Goal: Find contact information: Find contact information

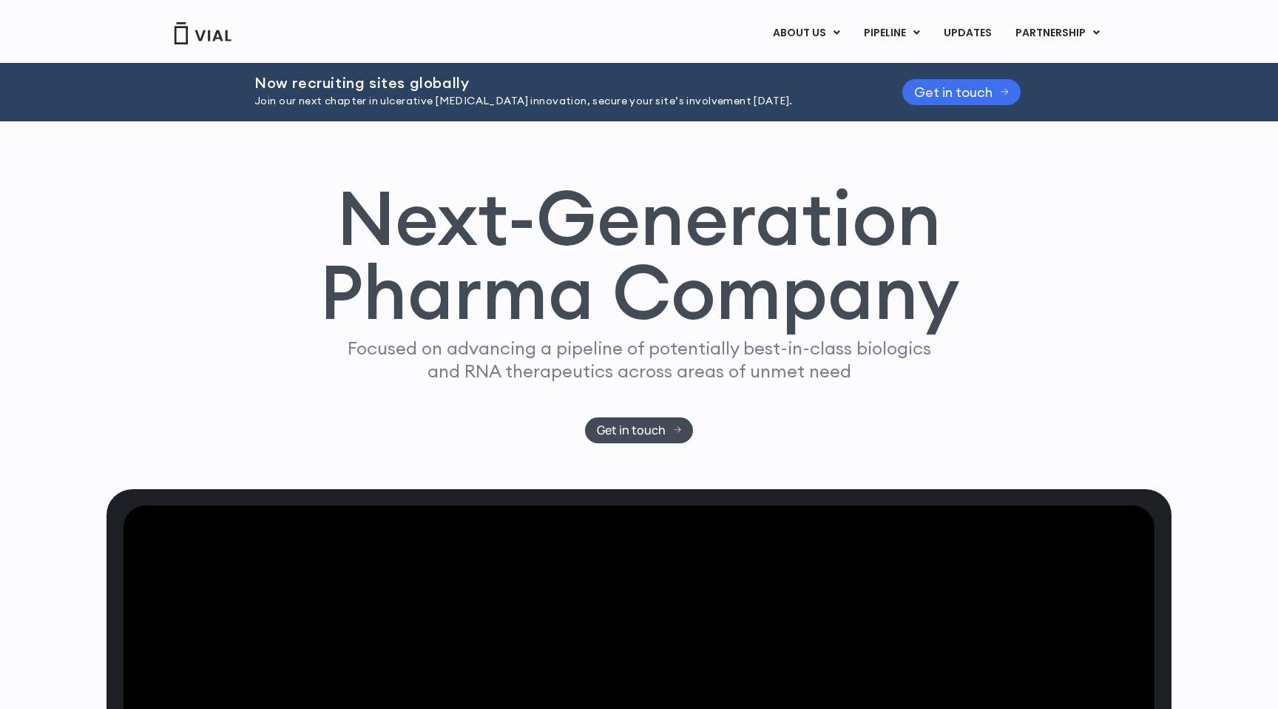
click at [910, 94] on link "Get in touch" at bounding box center [961, 92] width 118 height 26
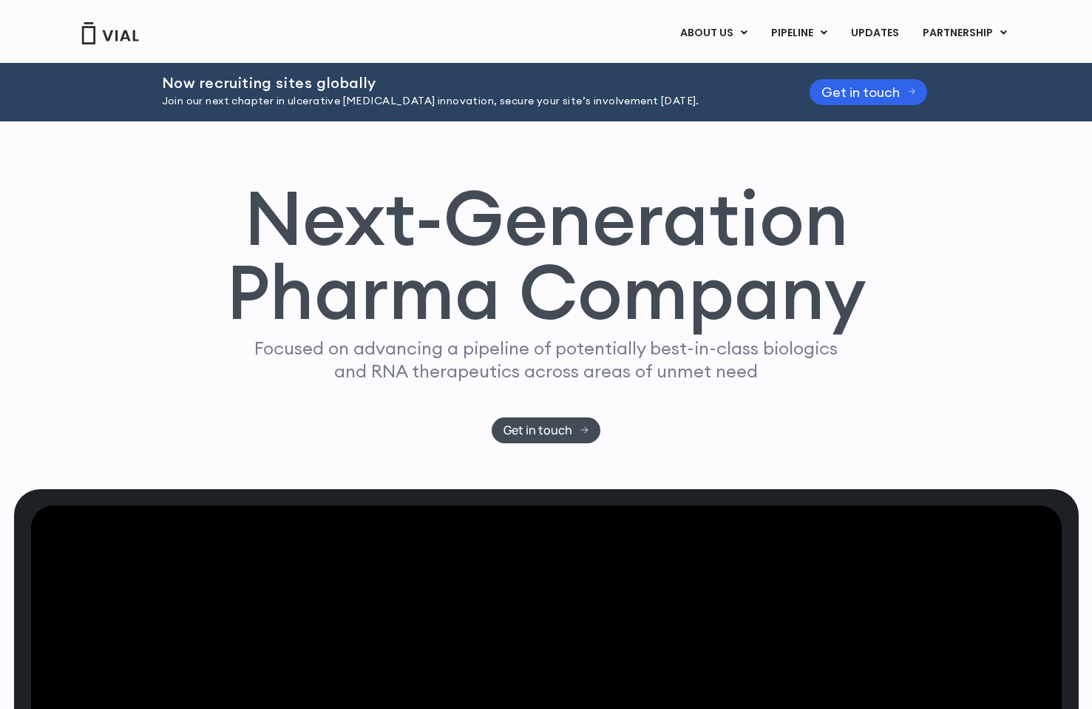
click at [936, 231] on div "Next-Generation Pharma Company Focused on advancing a pipeline of potentially b…" at bounding box center [546, 311] width 947 height 263
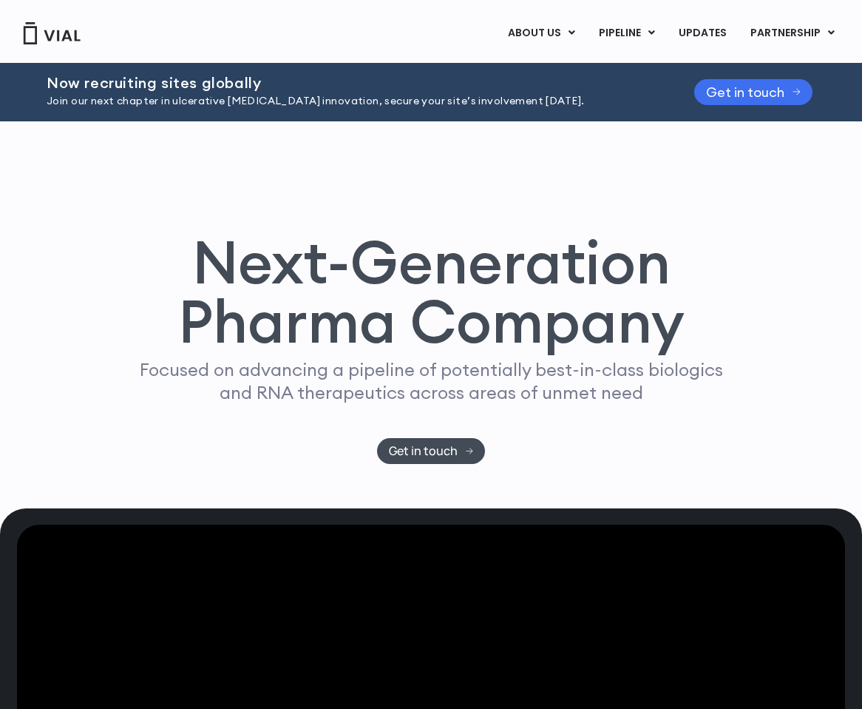
click at [760, 98] on span "Get in touch" at bounding box center [745, 92] width 78 height 11
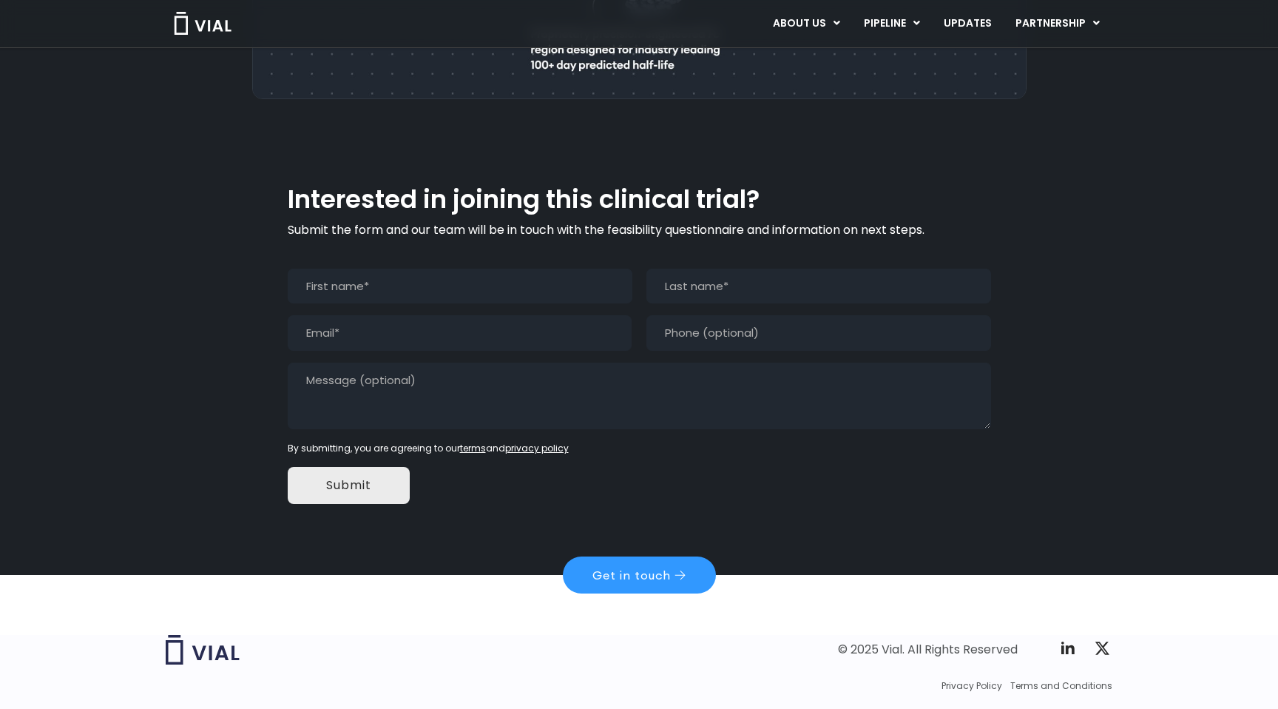
scroll to position [1322, 0]
